Goal: Information Seeking & Learning: Learn about a topic

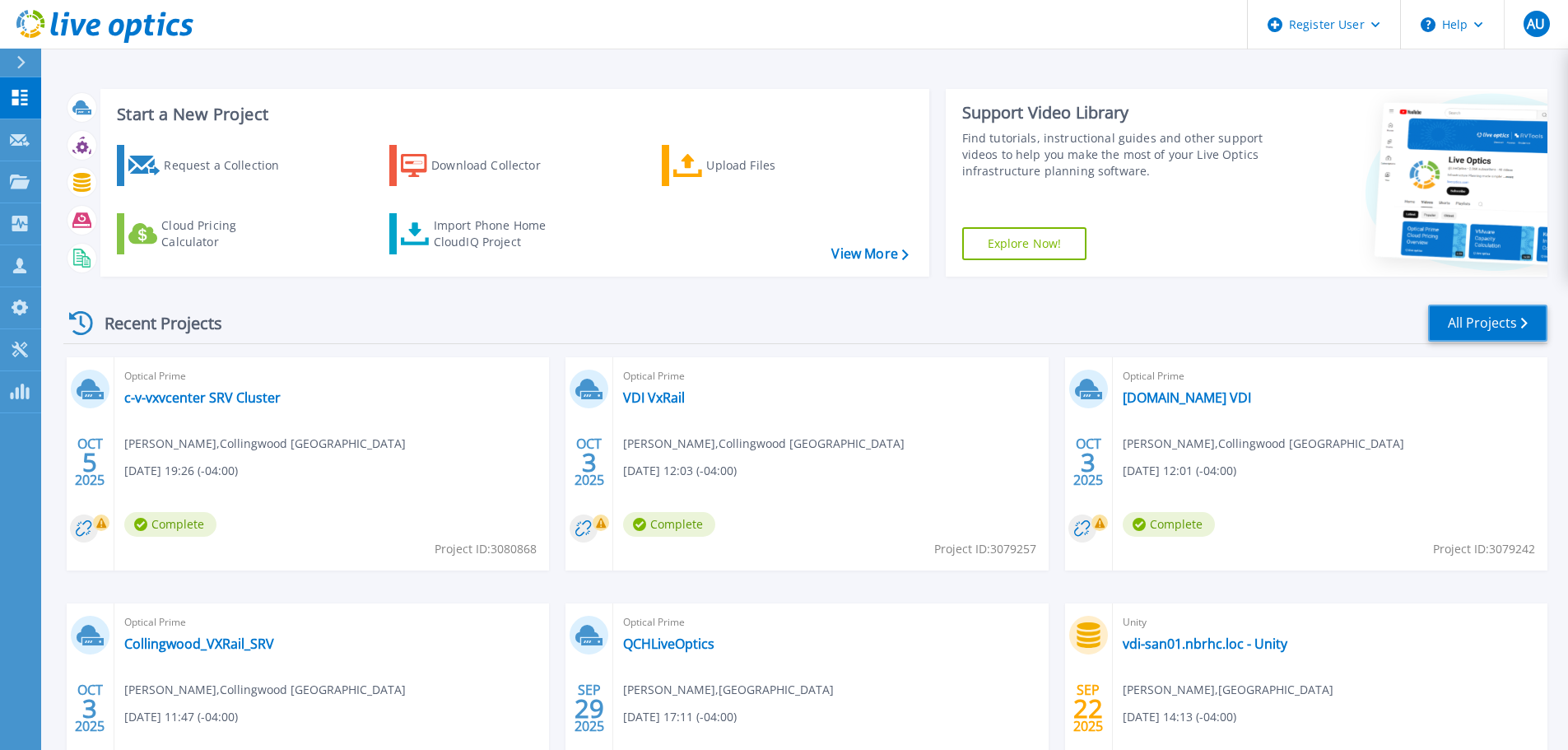
click at [1496, 320] on link "All Projects" at bounding box center [1488, 323] width 120 height 37
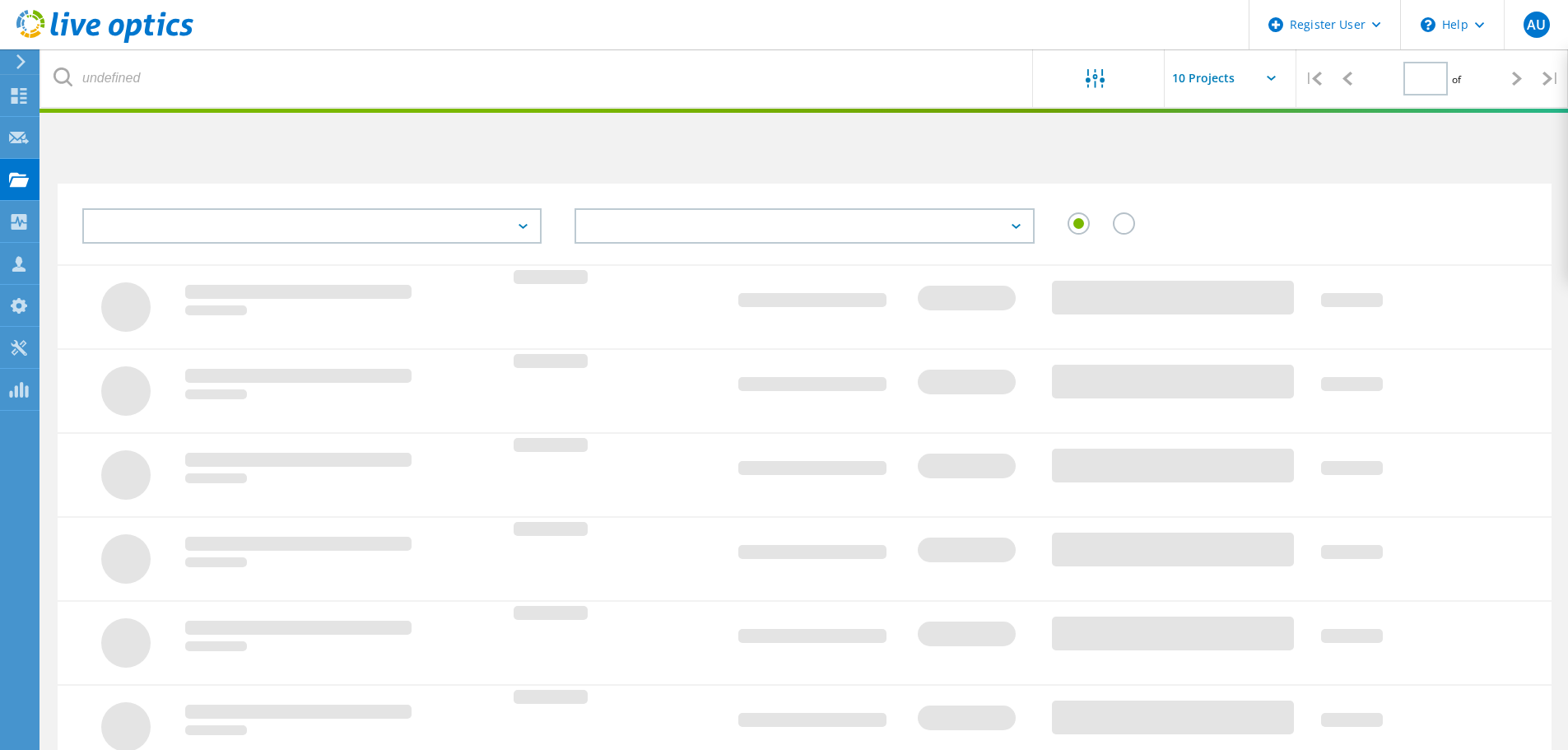
type input "1"
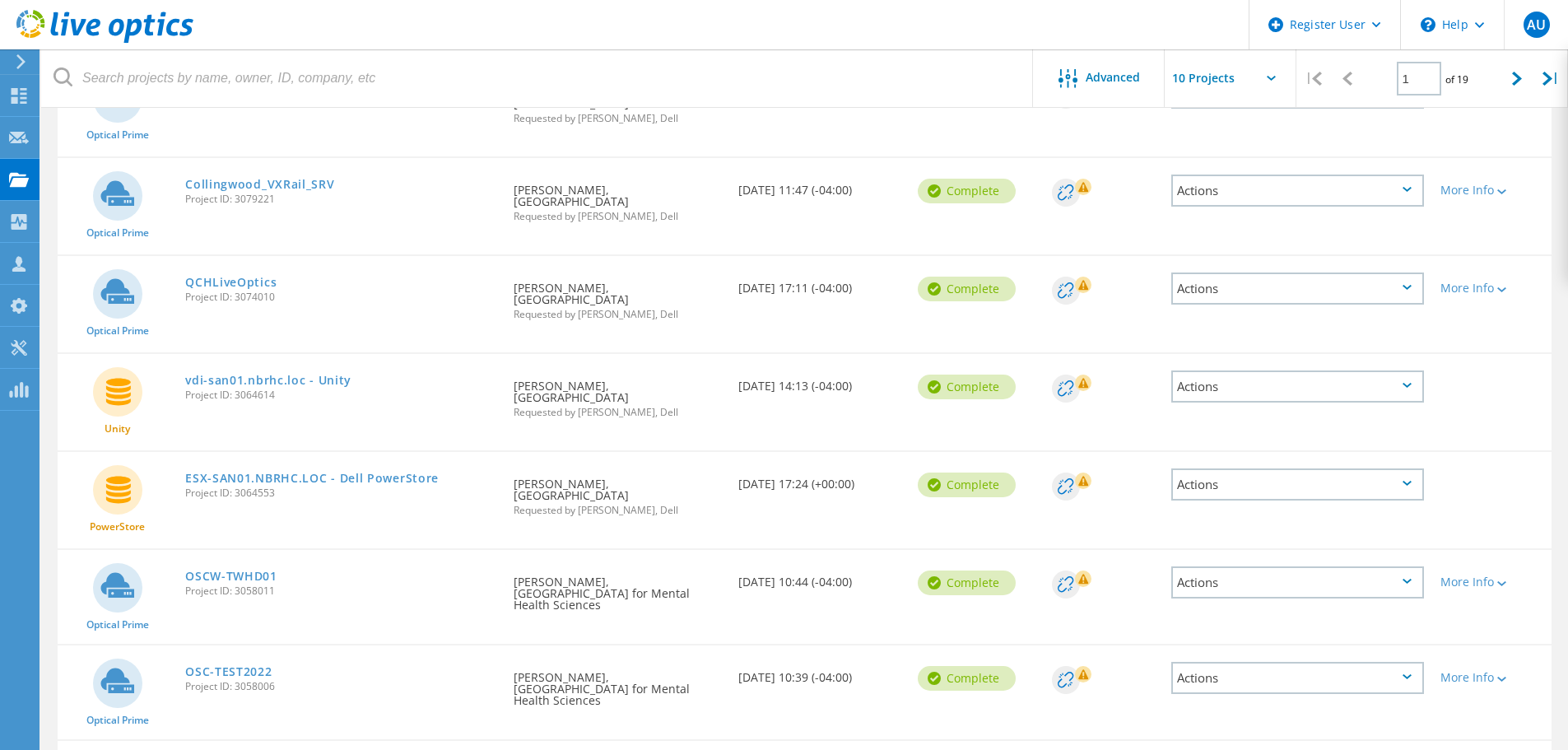
scroll to position [412, 0]
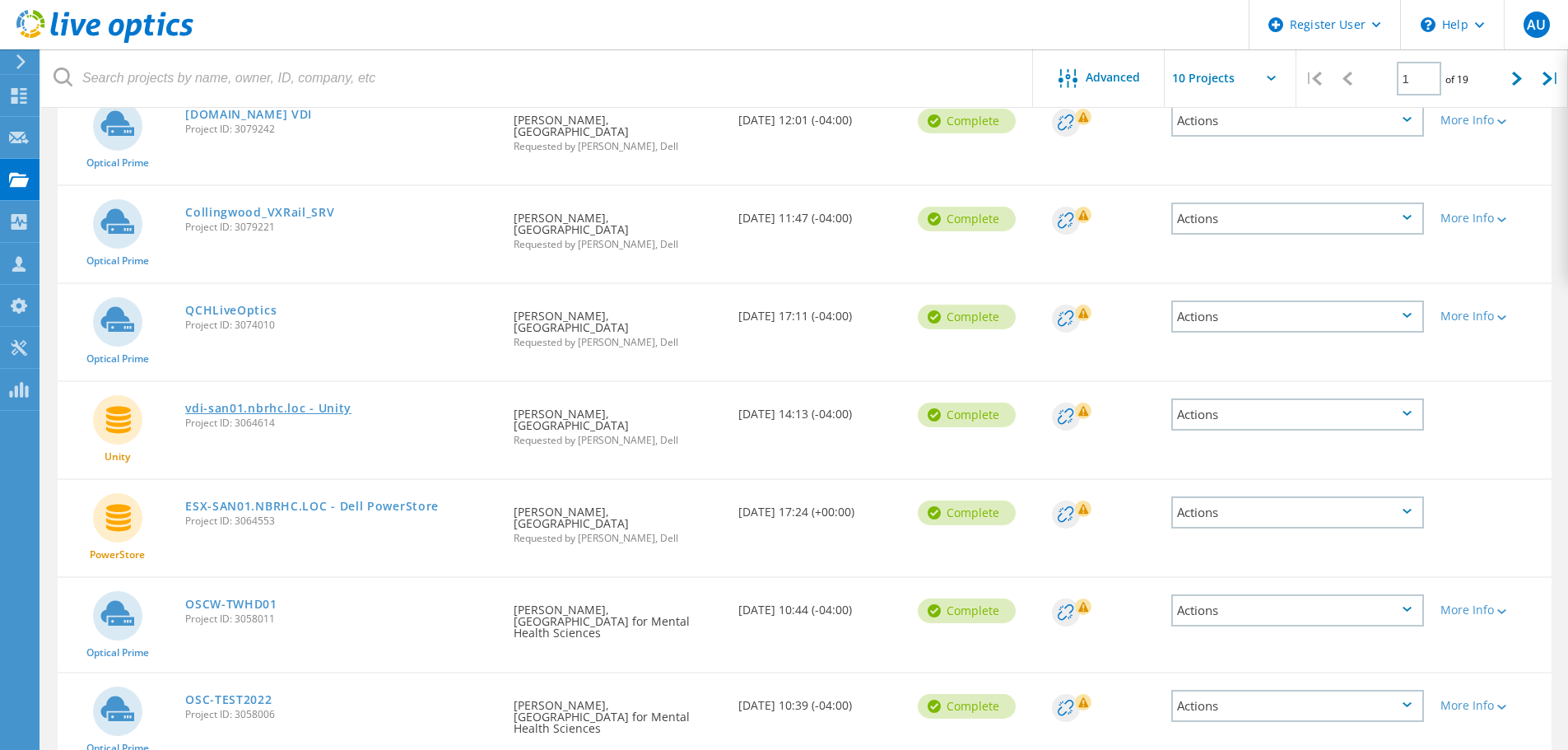
click at [247, 407] on link "vdi-san01.nbrhc.loc - Unity" at bounding box center [268, 409] width 166 height 12
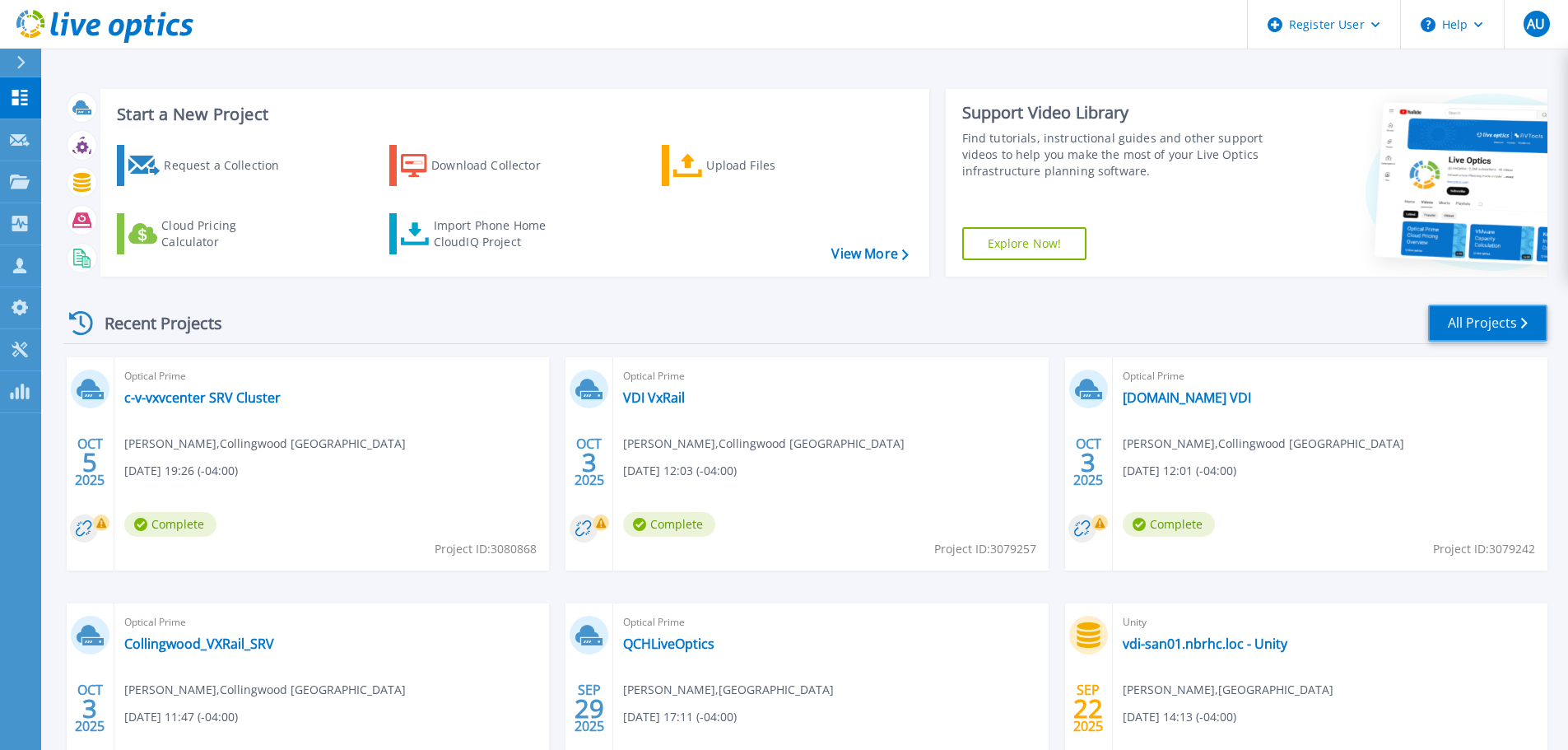
click at [1476, 318] on link "All Projects" at bounding box center [1488, 323] width 120 height 37
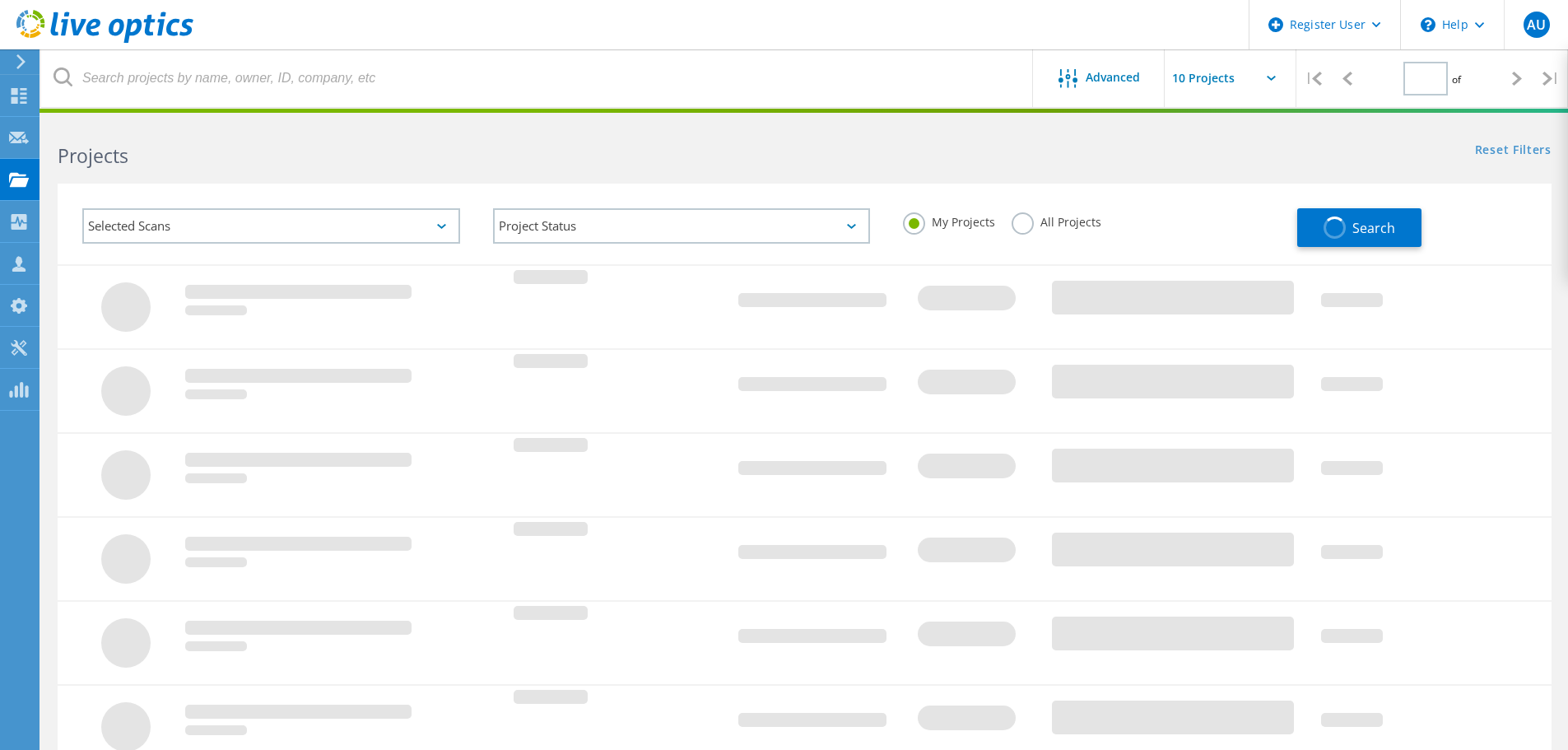
type input "1"
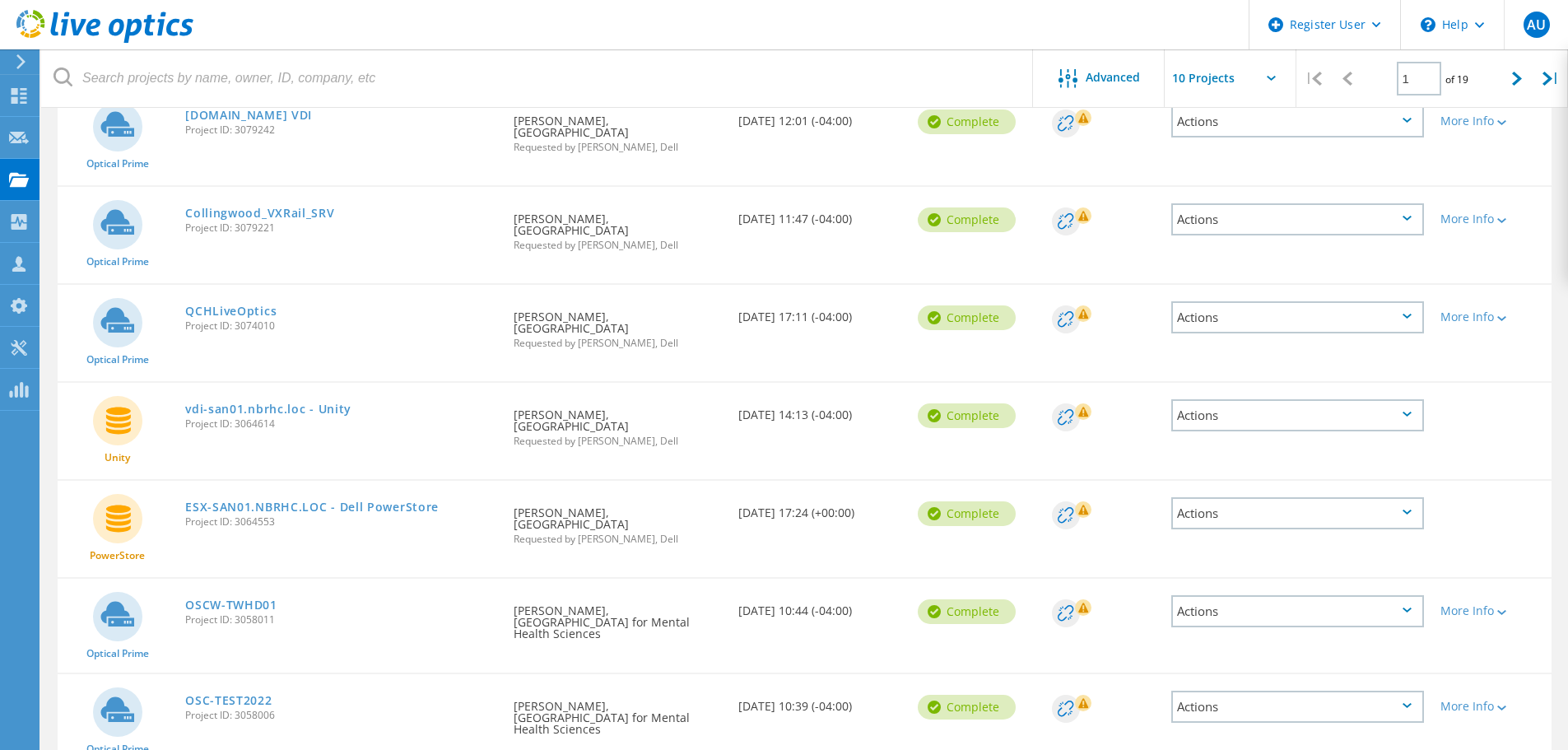
scroll to position [412, 0]
click at [283, 507] on link "ESX-SAN01.NBRHC.LOC - Dell PowerStore" at bounding box center [312, 507] width 253 height 12
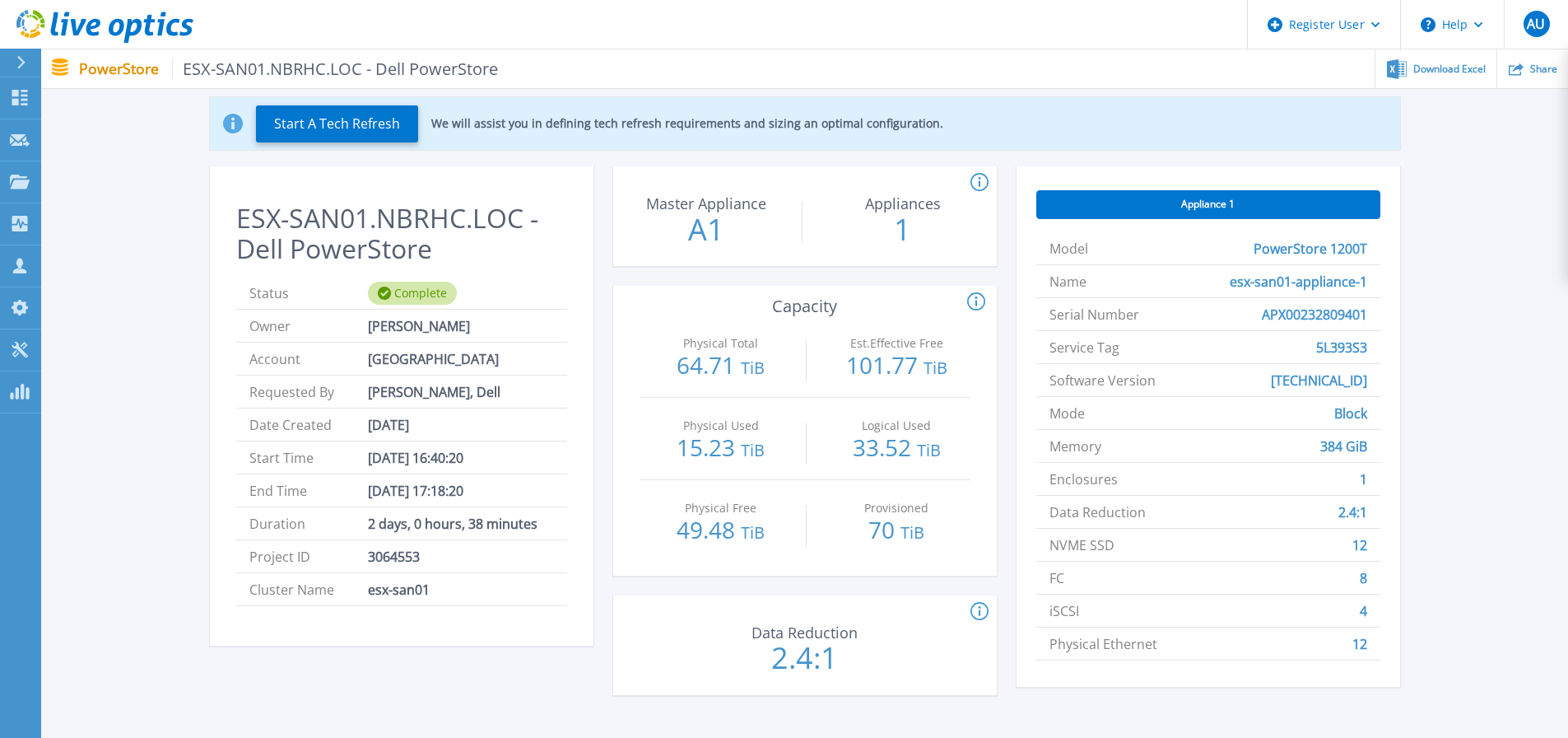
scroll to position [165, 0]
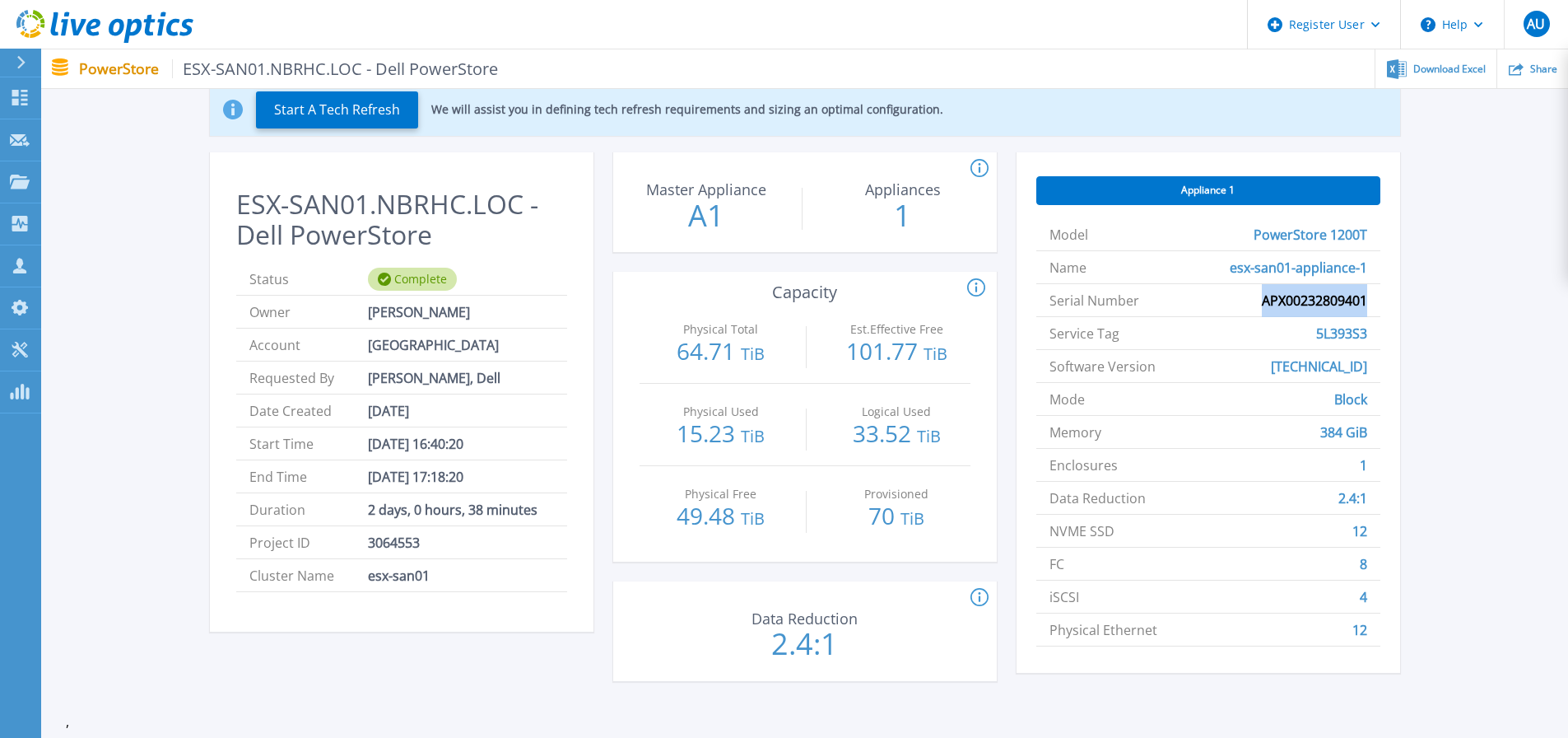
drag, startPoint x: 1365, startPoint y: 298, endPoint x: 1261, endPoint y: 301, distance: 104.0
click at [1261, 301] on li "Serial Number APX00232809401" at bounding box center [1208, 300] width 344 height 33
drag, startPoint x: 1271, startPoint y: 297, endPoint x: 1229, endPoint y: 337, distance: 58.0
click at [1225, 336] on li "Service Tag 5L393S3" at bounding box center [1208, 333] width 344 height 33
drag, startPoint x: 1366, startPoint y: 332, endPoint x: 1315, endPoint y: 335, distance: 51.1
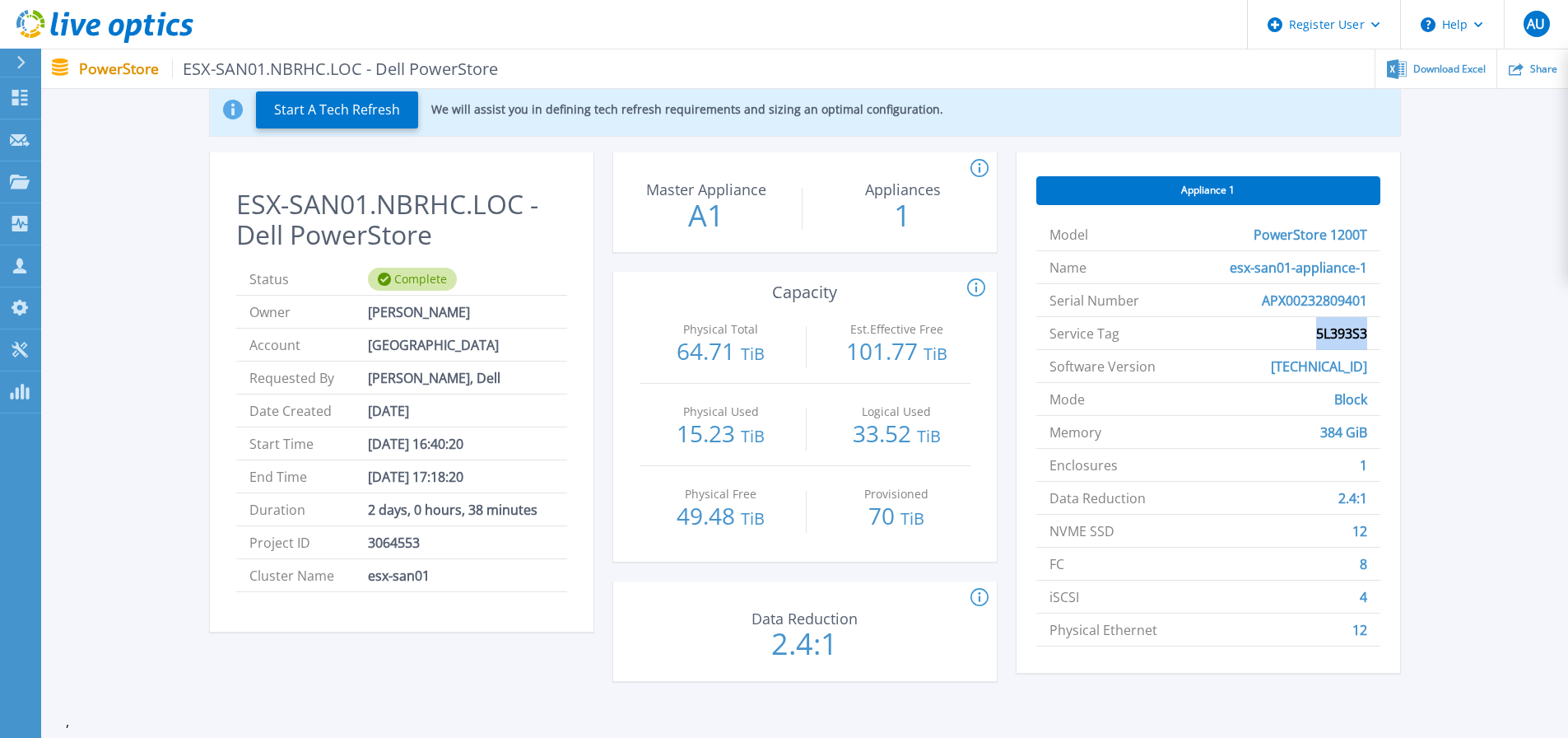
click at [1317, 335] on span "5L393S3" at bounding box center [1342, 333] width 51 height 32
copy span "5L393S3"
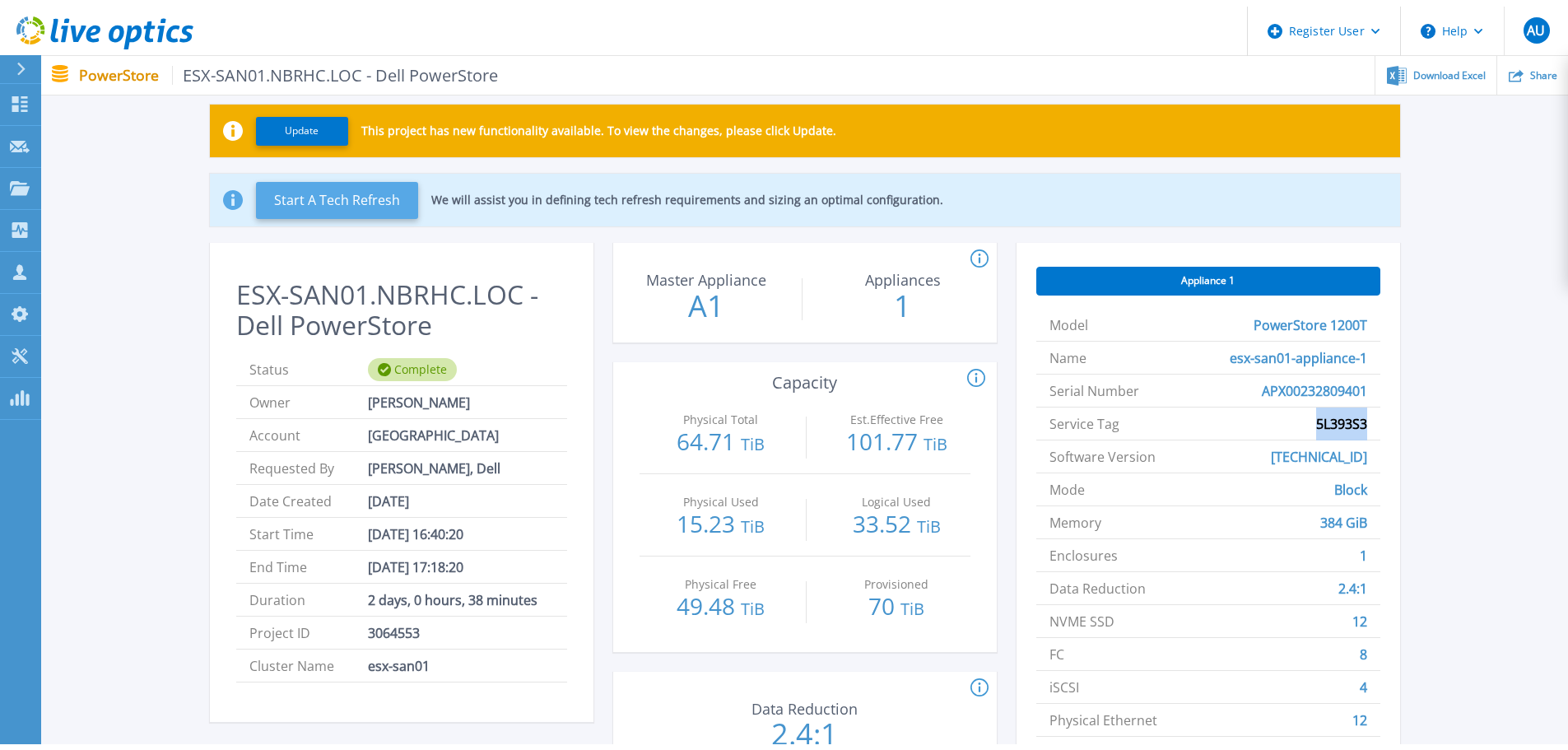
scroll to position [0, 0]
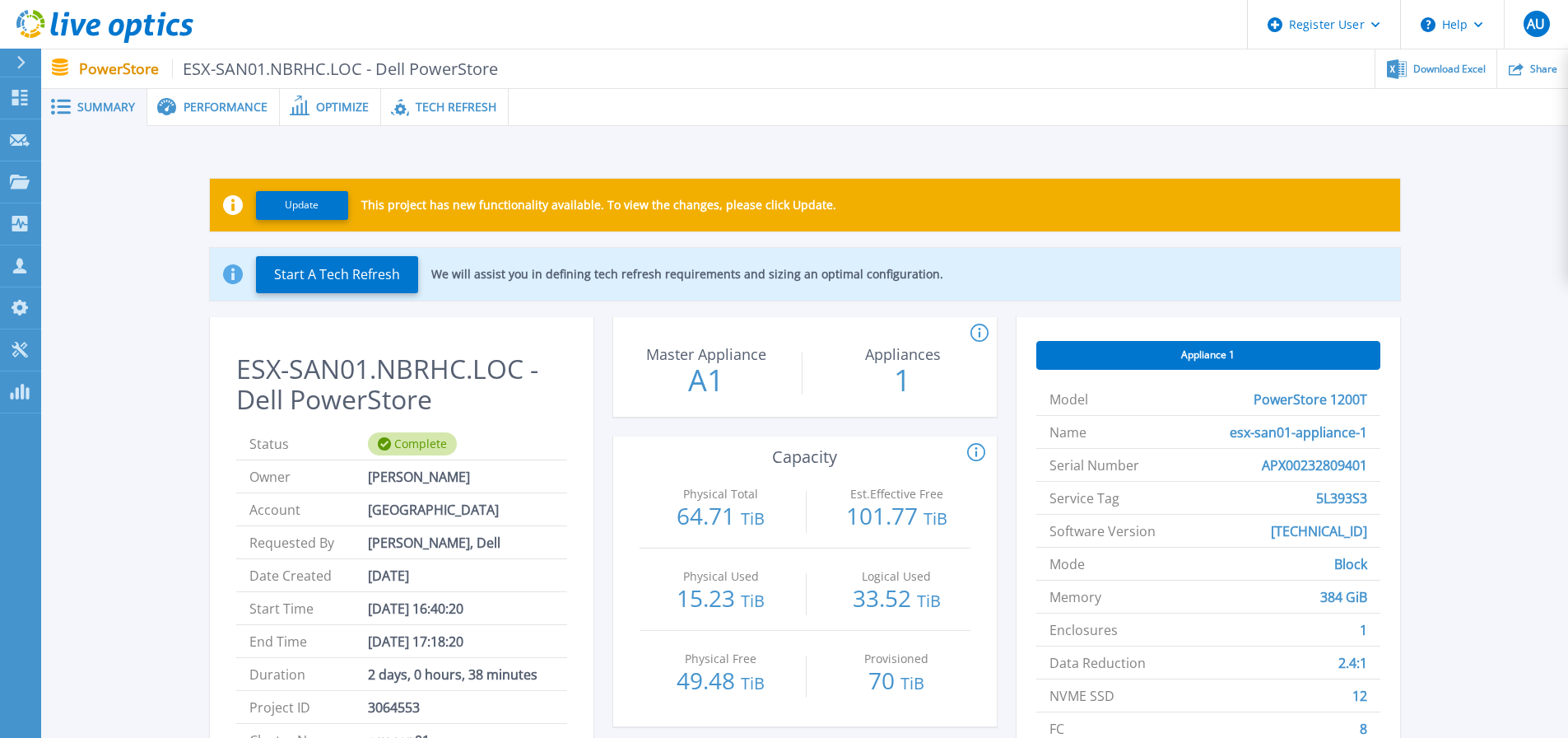
click at [227, 112] on span "Performance" at bounding box center [225, 108] width 84 height 12
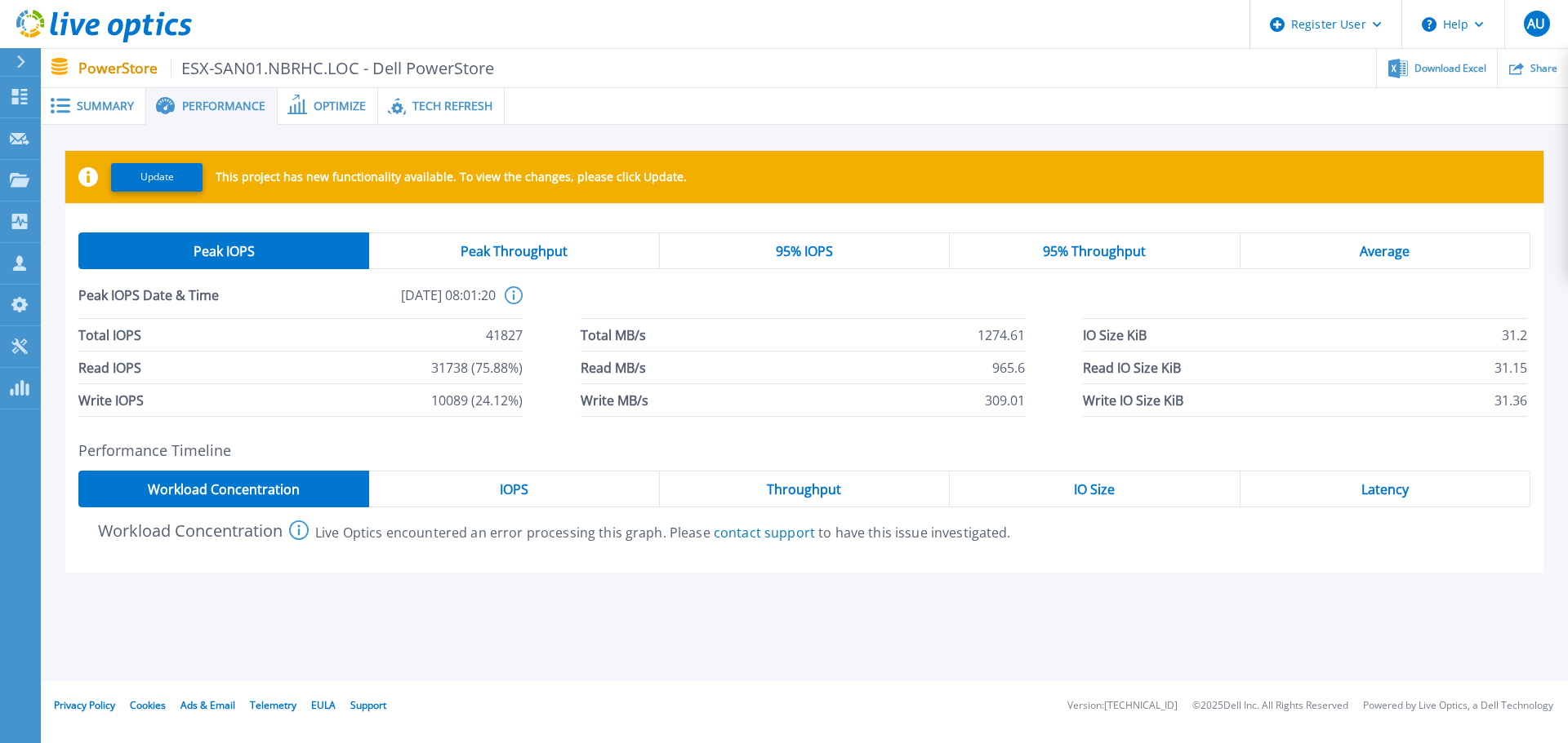
click at [504, 491] on span "IOPS" at bounding box center [513, 489] width 29 height 13
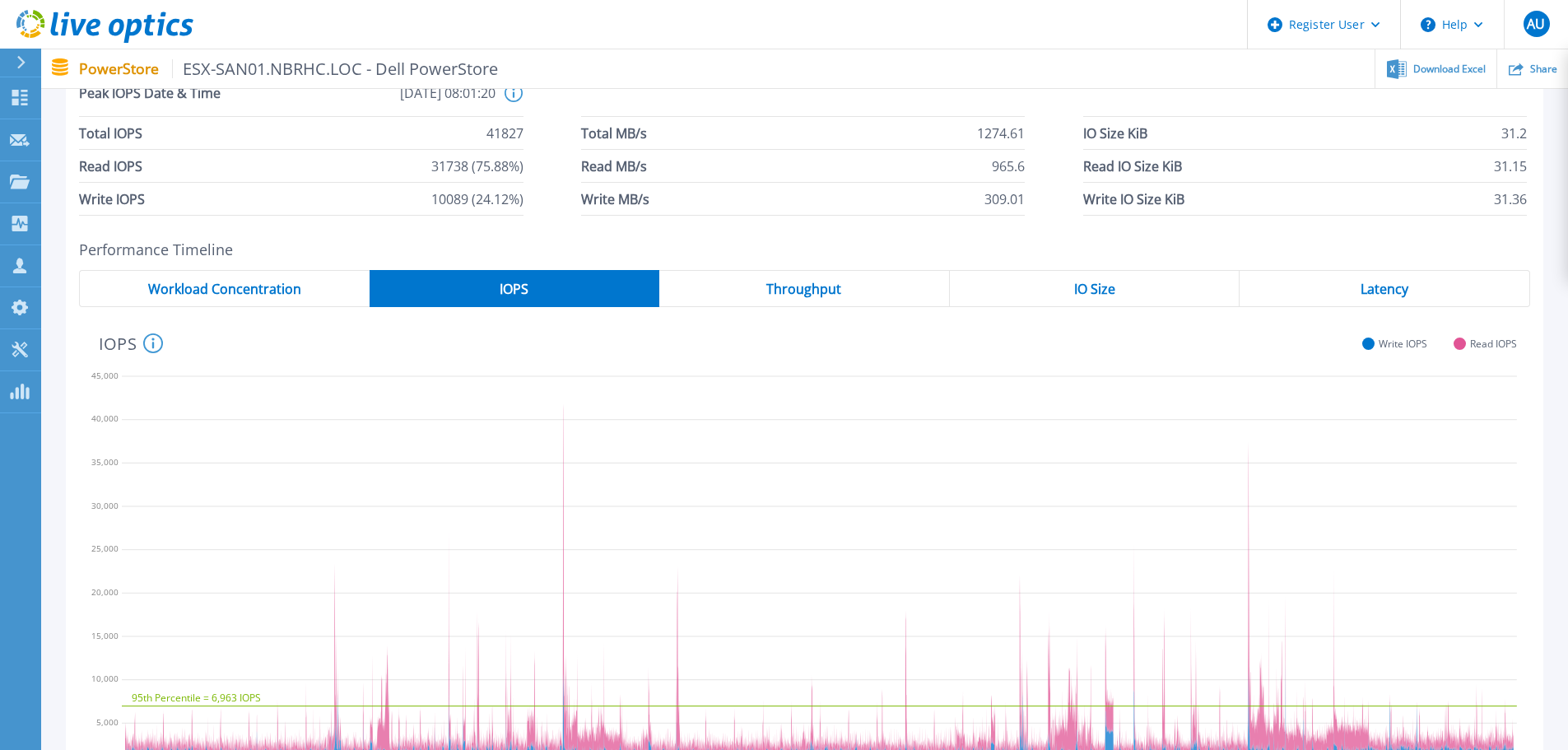
scroll to position [165, 0]
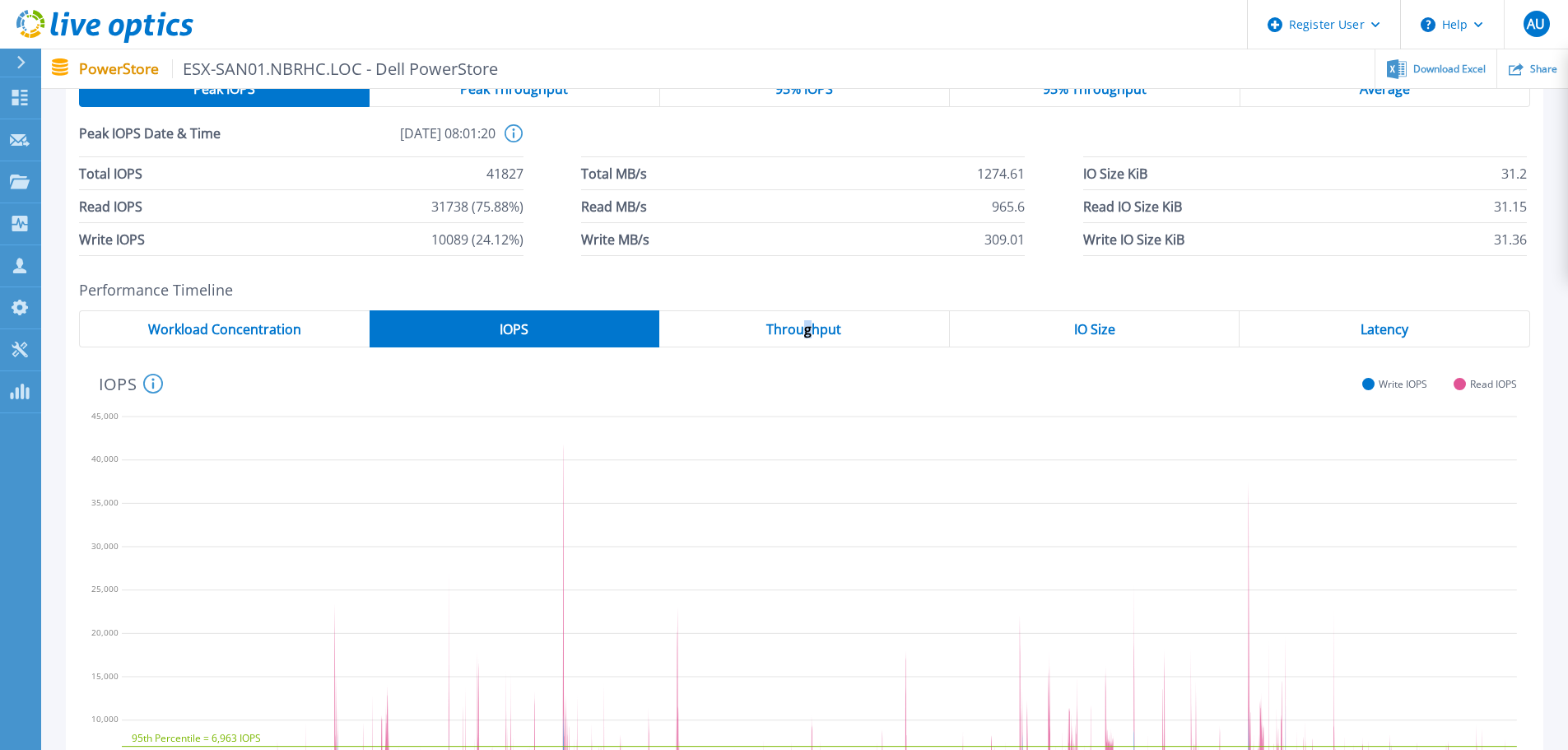
click at [808, 345] on div "Throughput" at bounding box center [805, 328] width 291 height 37
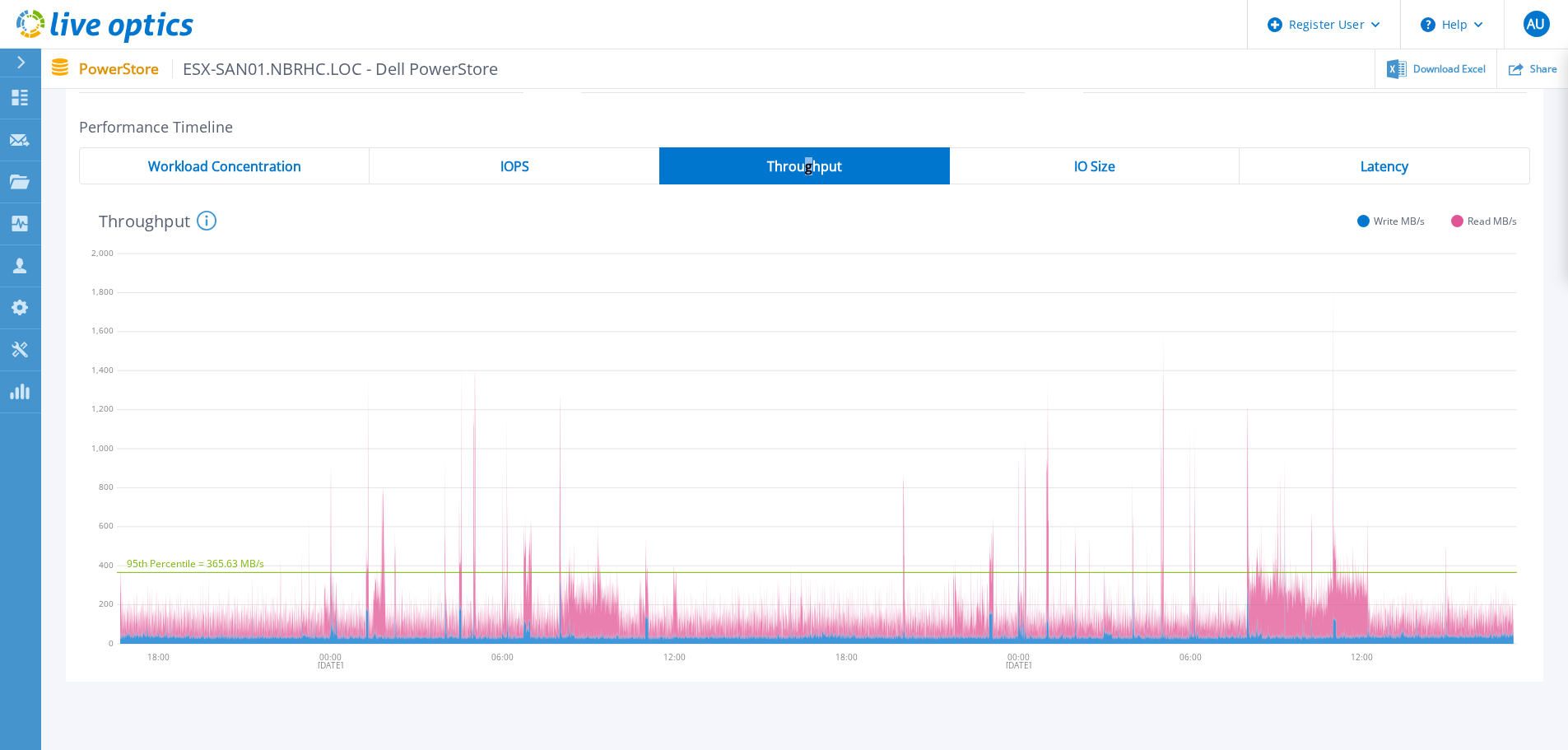
scroll to position [329, 0]
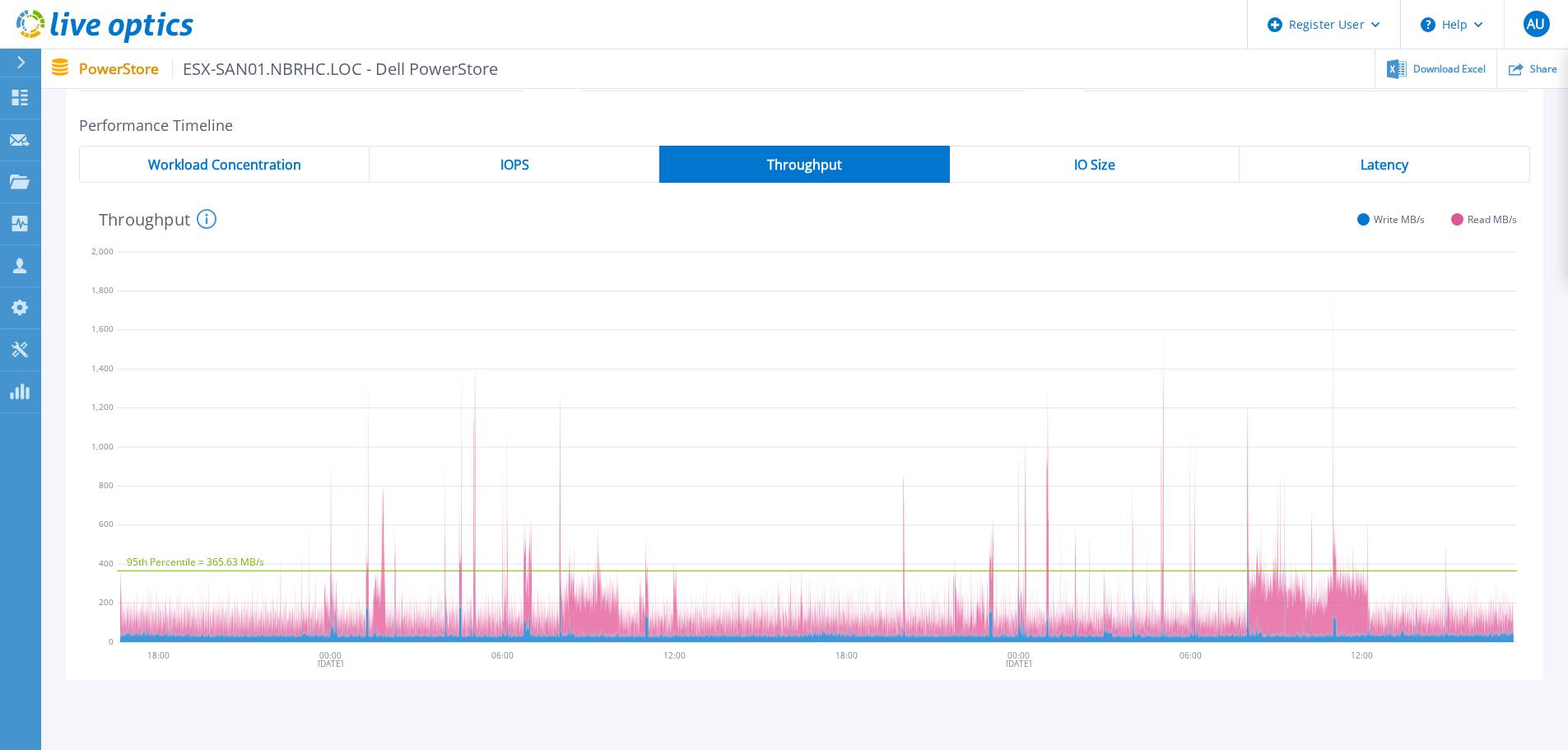
click at [1355, 168] on div "Latency" at bounding box center [1386, 164] width 291 height 37
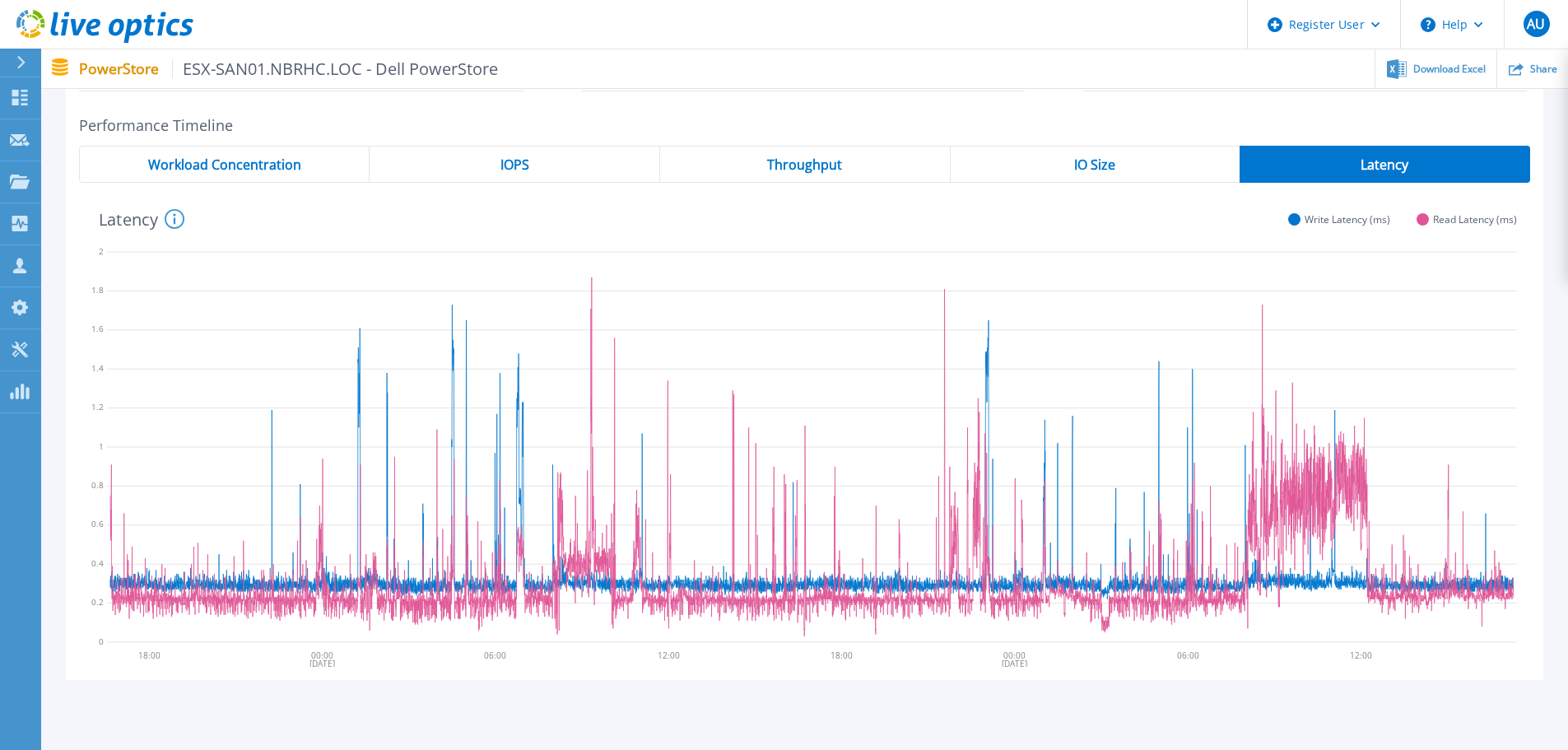
click at [1086, 172] on span "IO Size" at bounding box center [1095, 165] width 41 height 13
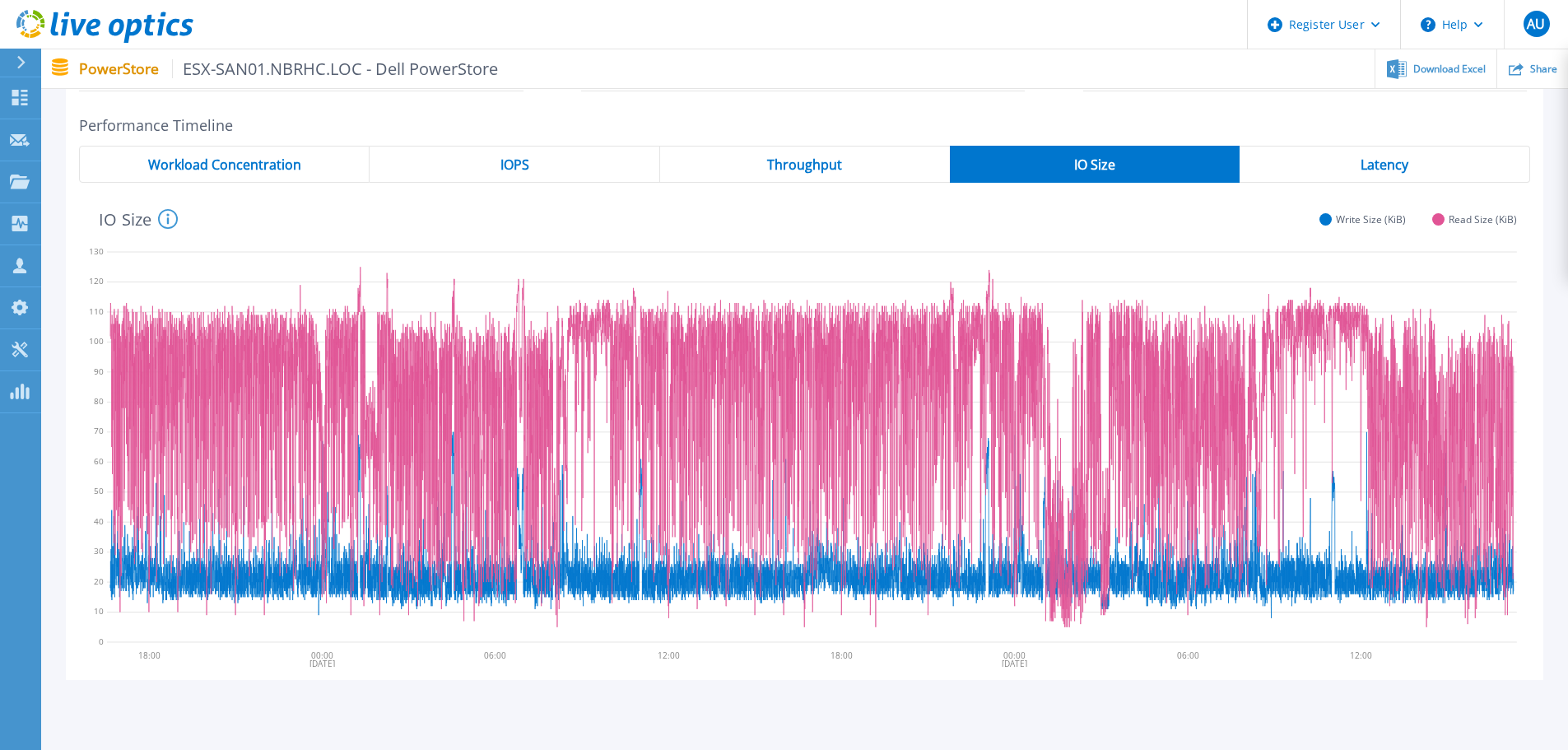
click at [803, 172] on span "Throughput" at bounding box center [804, 165] width 75 height 13
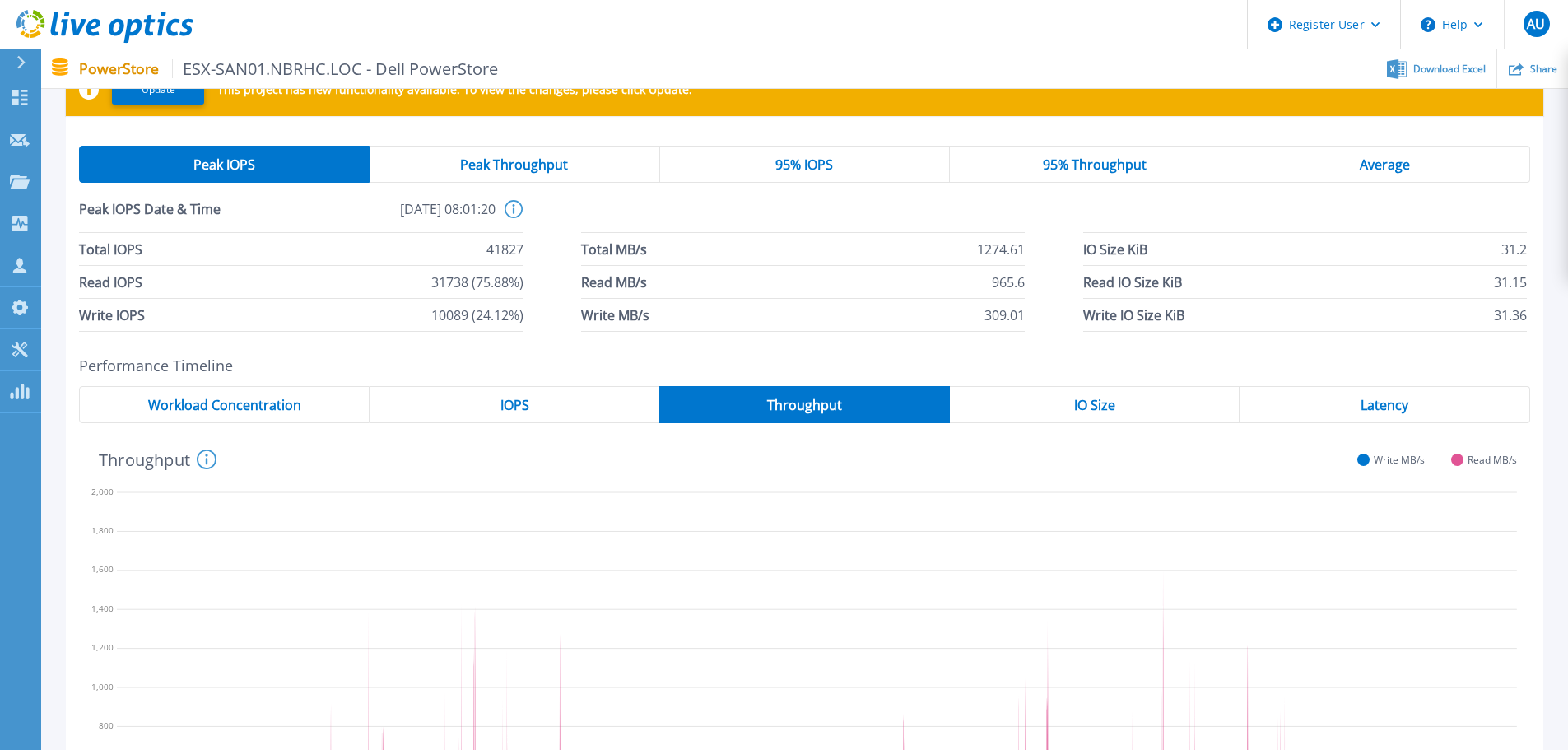
scroll to position [83, 0]
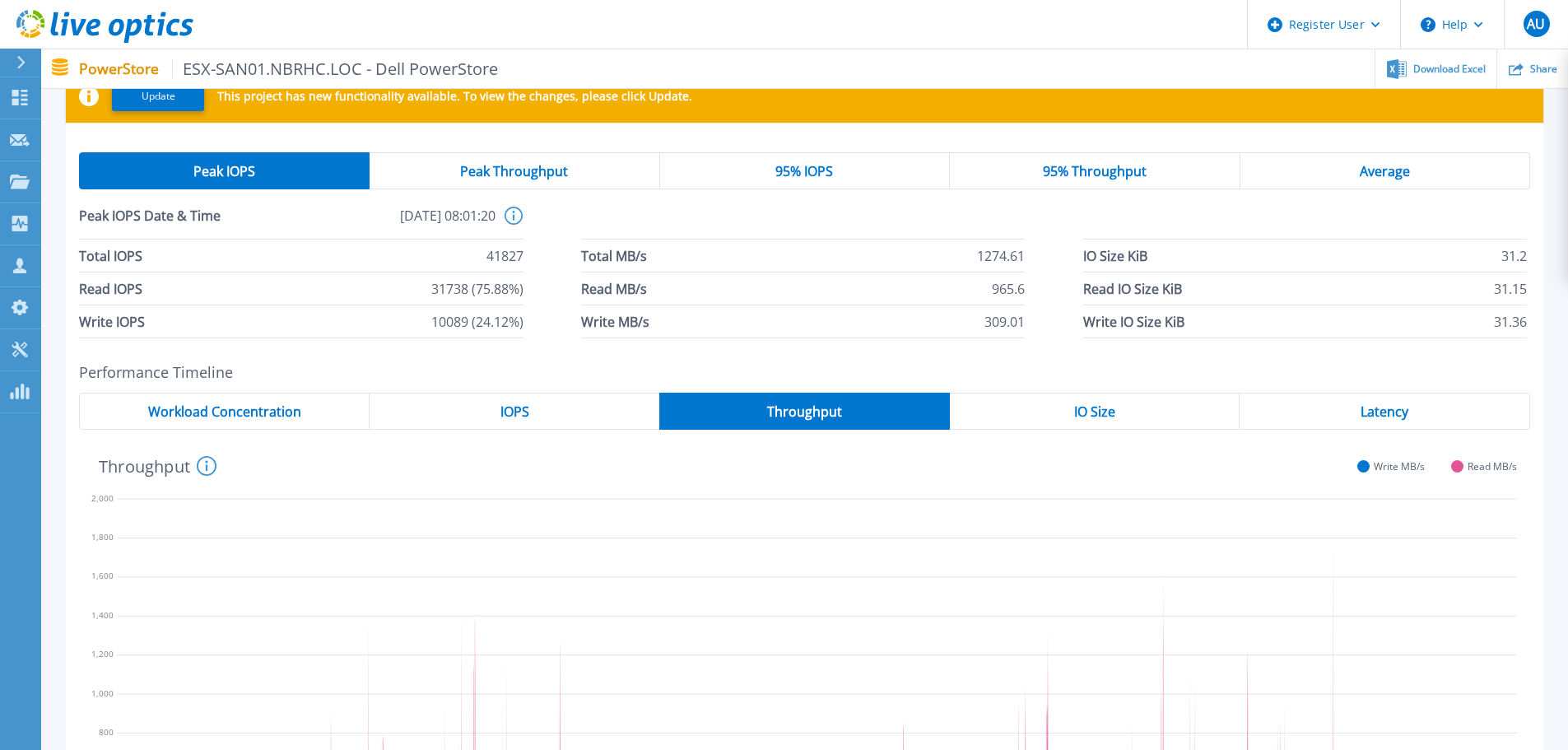
click at [18, 59] on icon at bounding box center [21, 62] width 9 height 13
click at [568, 471] on div "Throughput System Throughput (MB/s) over the period of time collected. These ch…" at bounding box center [797, 464] width 1438 height 43
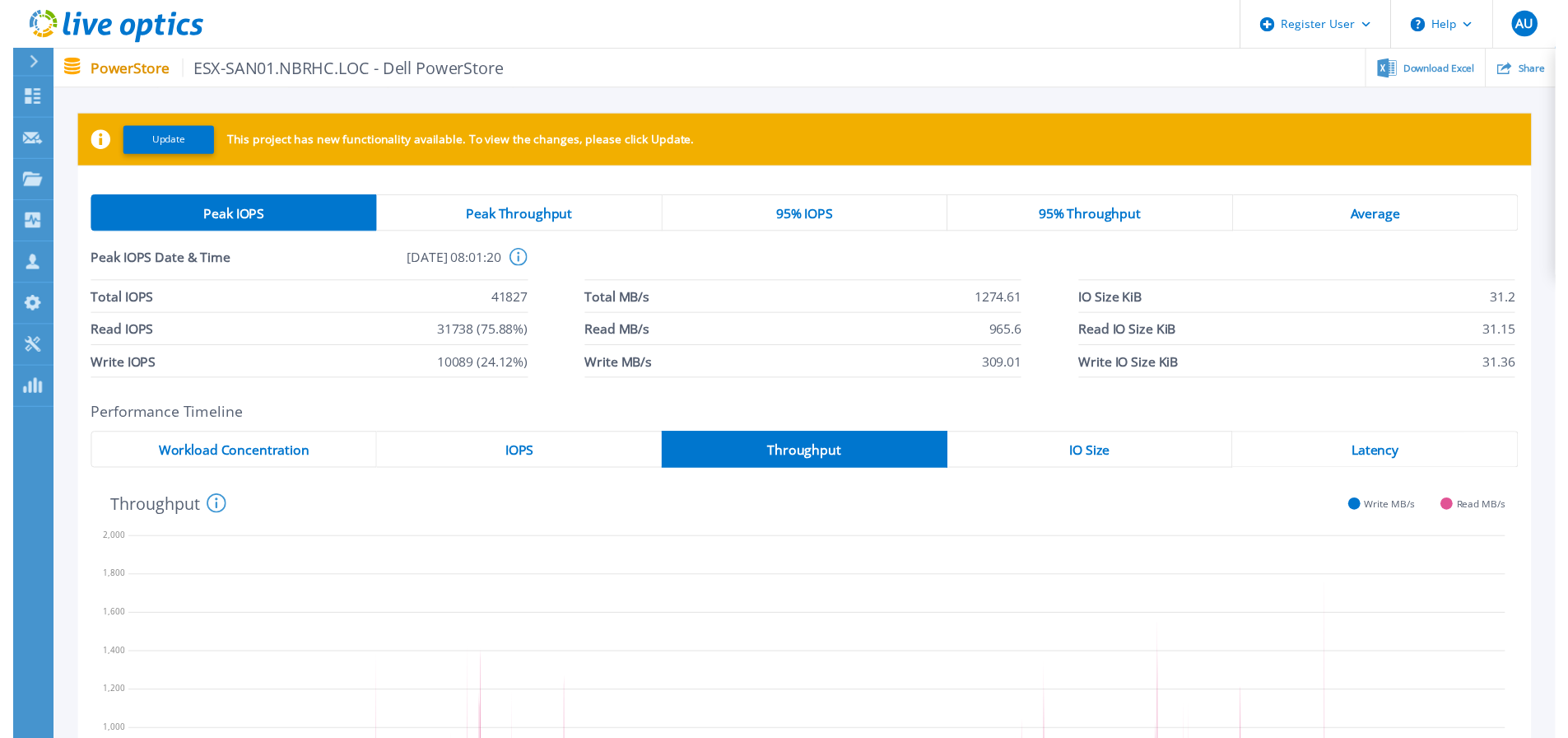
scroll to position [0, 0]
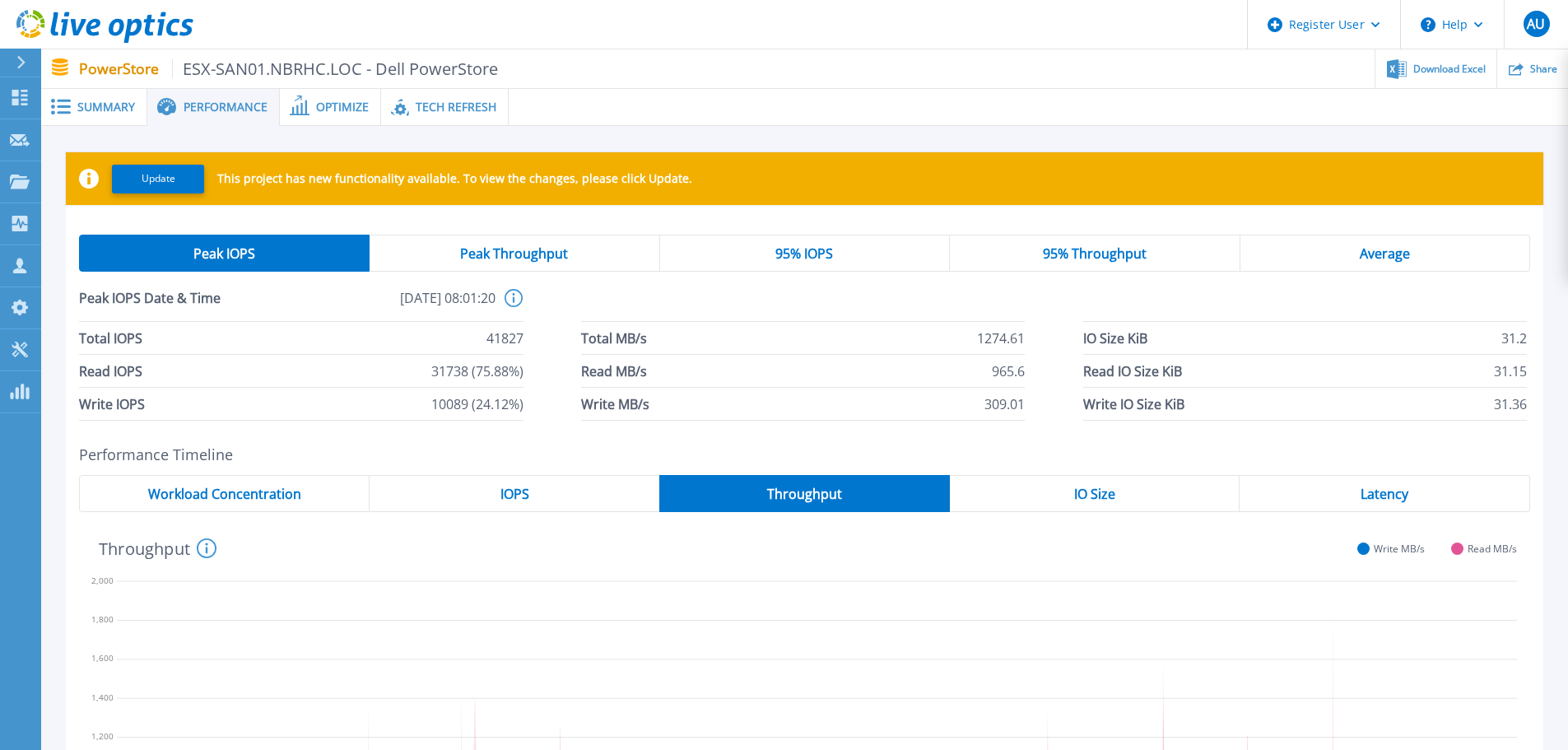
click at [350, 107] on span "Optimize" at bounding box center [342, 108] width 53 height 12
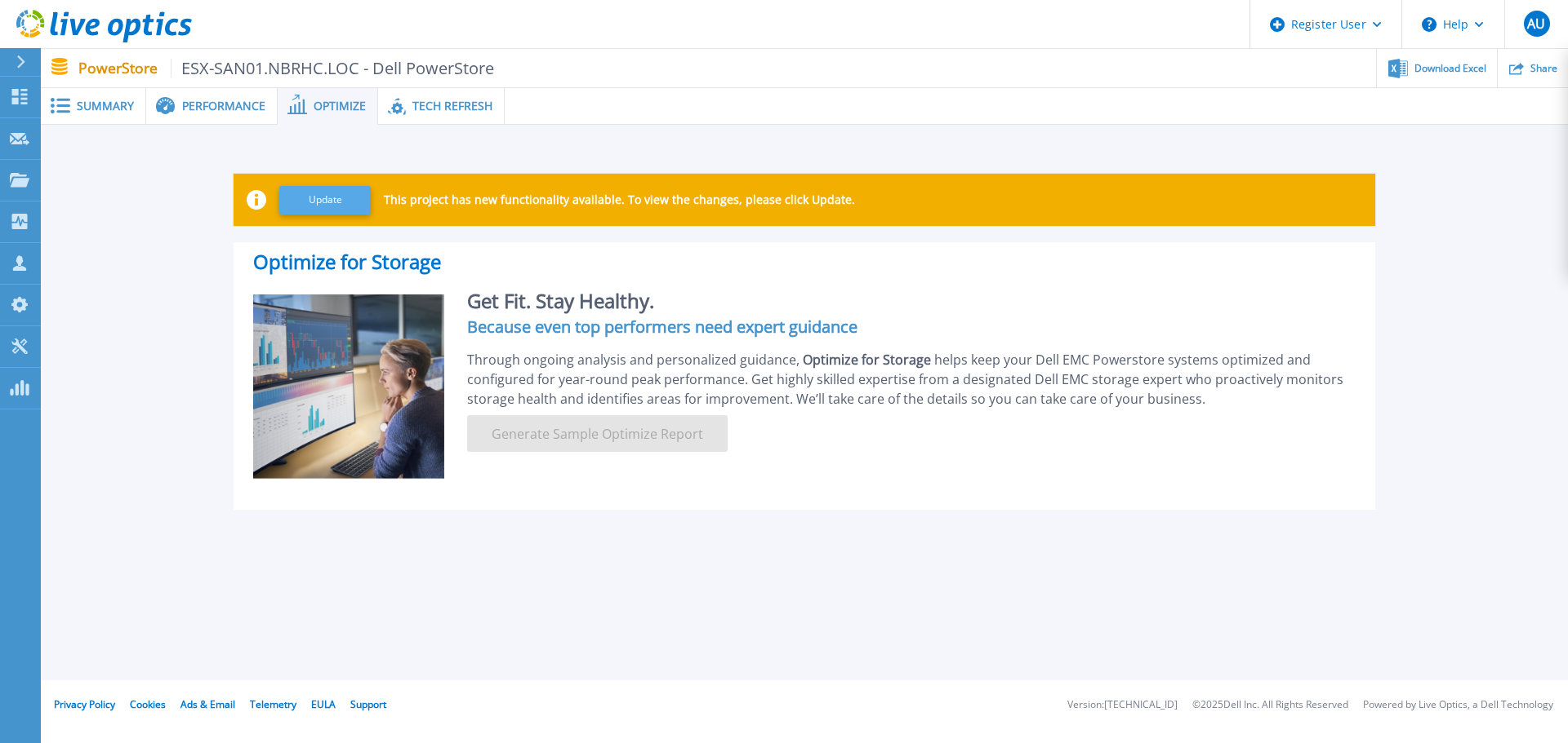
click at [326, 194] on button "Update" at bounding box center [324, 200] width 92 height 29
